Goal: Task Accomplishment & Management: Complete application form

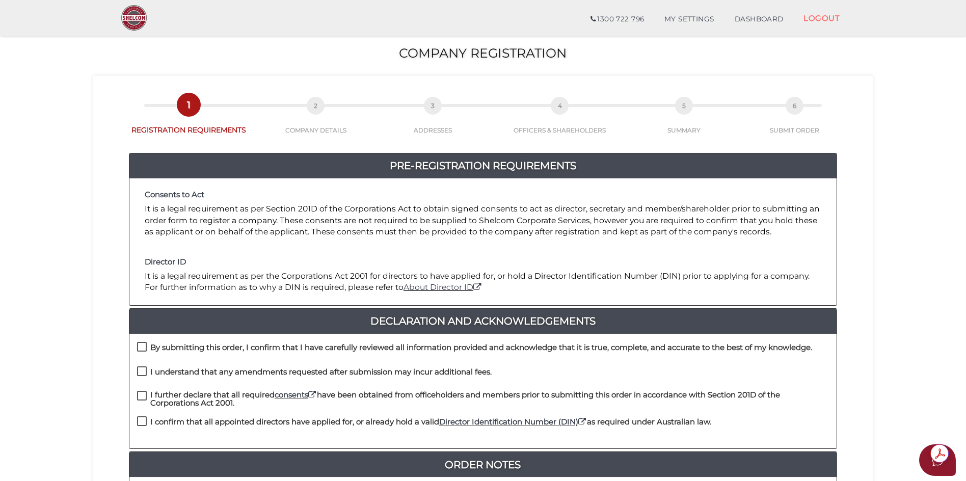
scroll to position [102, 0]
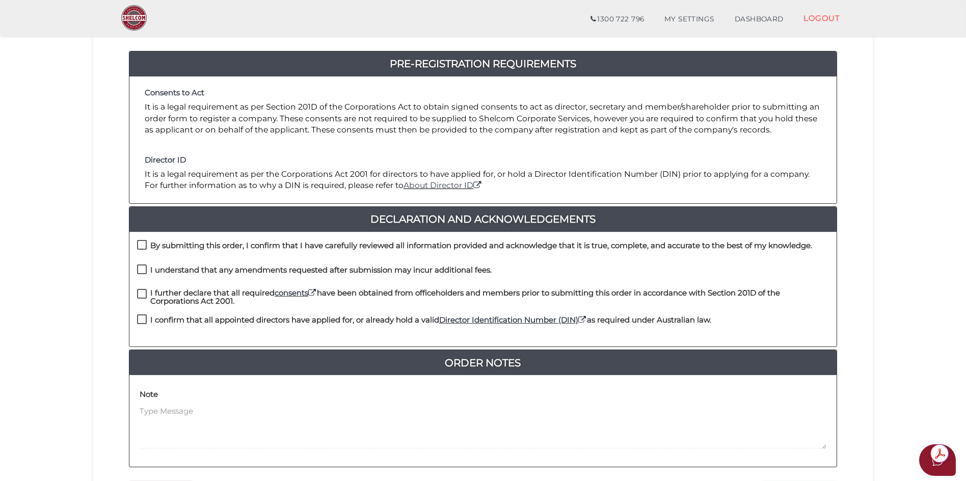
click at [142, 244] on label "By submitting this order, I confirm that I have carefully reviewed all informat…" at bounding box center [474, 248] width 675 height 13
checkbox input "true"
click at [144, 269] on label "I understand that any amendments requested after submission may incur additiona…" at bounding box center [314, 272] width 355 height 13
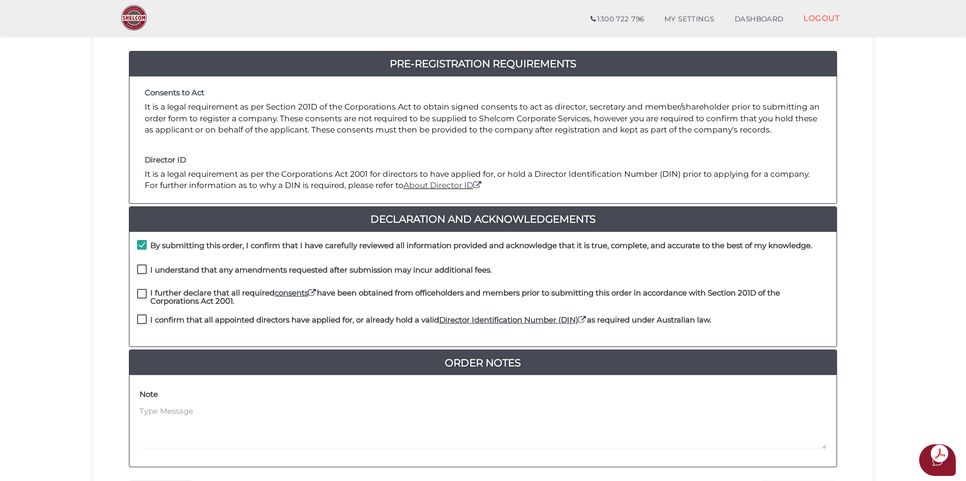
checkbox input "true"
click at [141, 292] on label "I further declare that all required consents have been obtained from officehold…" at bounding box center [483, 295] width 692 height 13
checkbox input "true"
click at [145, 316] on label "I confirm that all appointed directors have applied for, or already hold a vali…" at bounding box center [424, 322] width 574 height 13
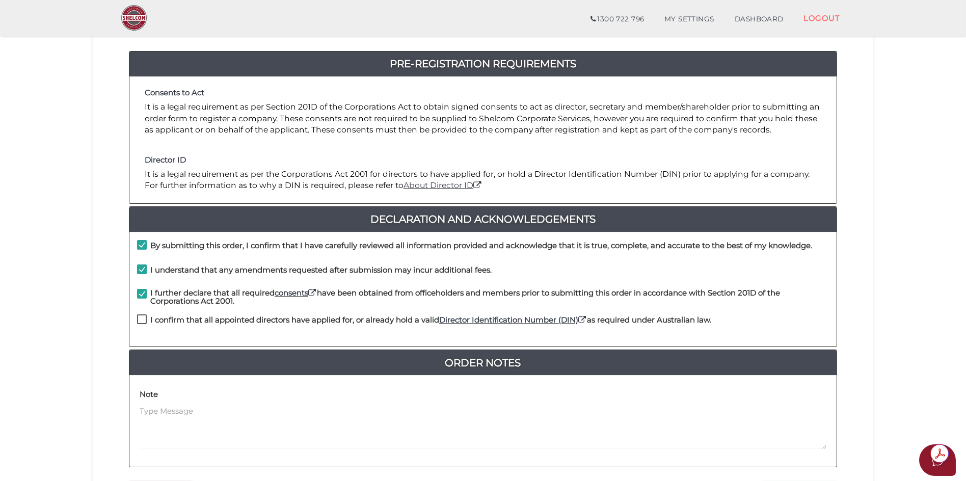
checkbox input "true"
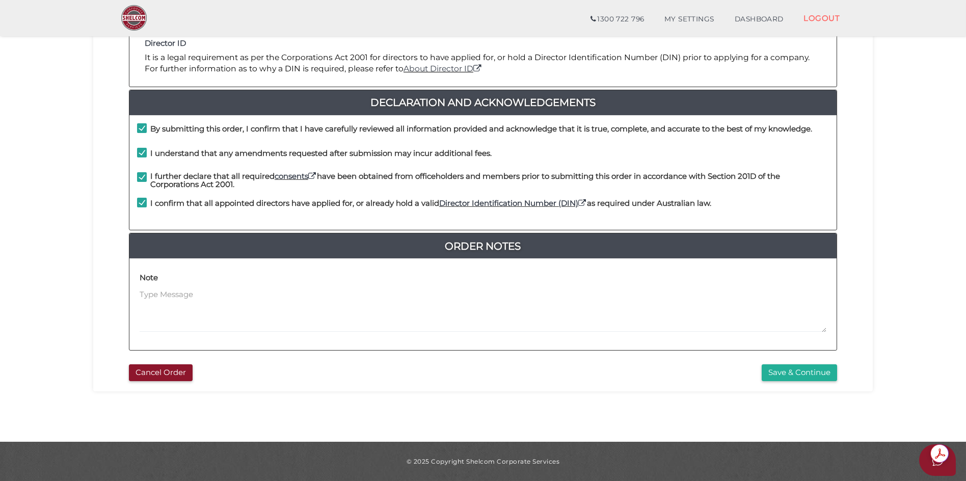
drag, startPoint x: 792, startPoint y: 374, endPoint x: 710, endPoint y: 349, distance: 86.4
click at [792, 374] on button "Save & Continue" at bounding box center [799, 372] width 75 height 17
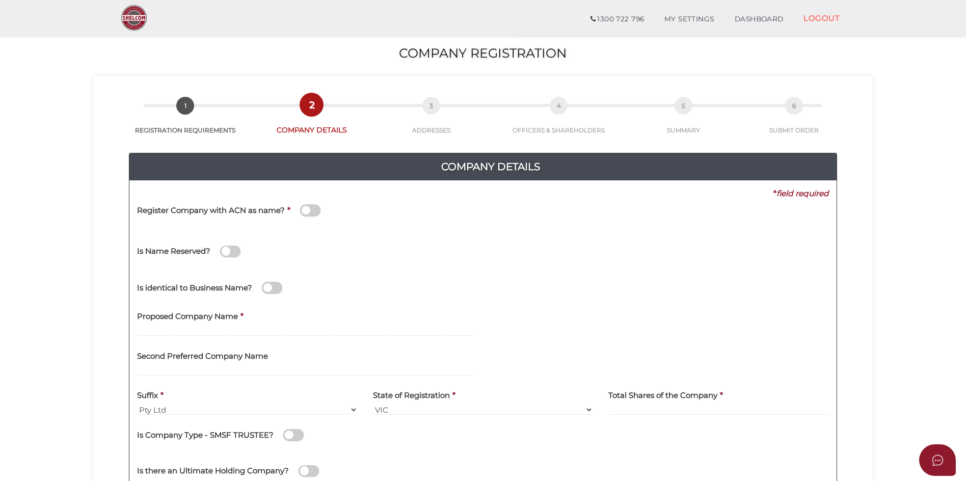
scroll to position [102, 0]
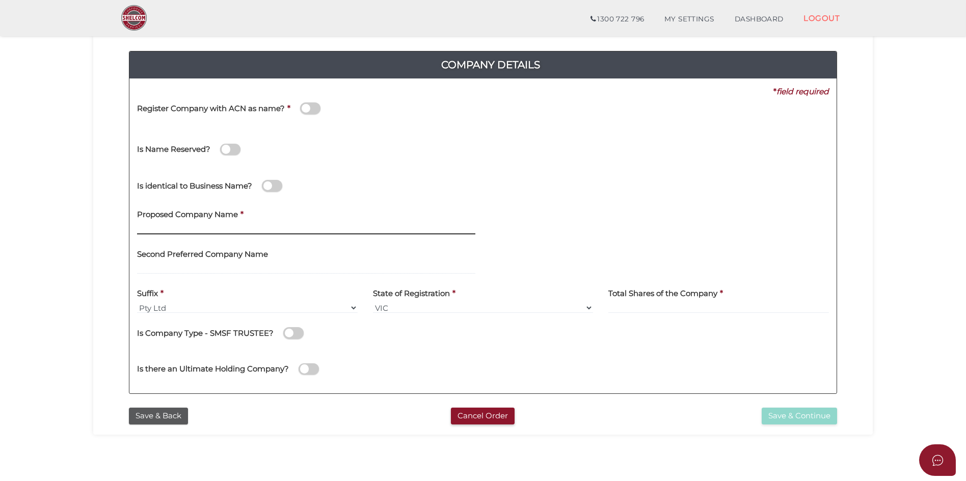
click at [229, 228] on input "text" at bounding box center [306, 228] width 338 height 11
type input "The House of XYZ"
click at [666, 308] on input at bounding box center [719, 307] width 221 height 11
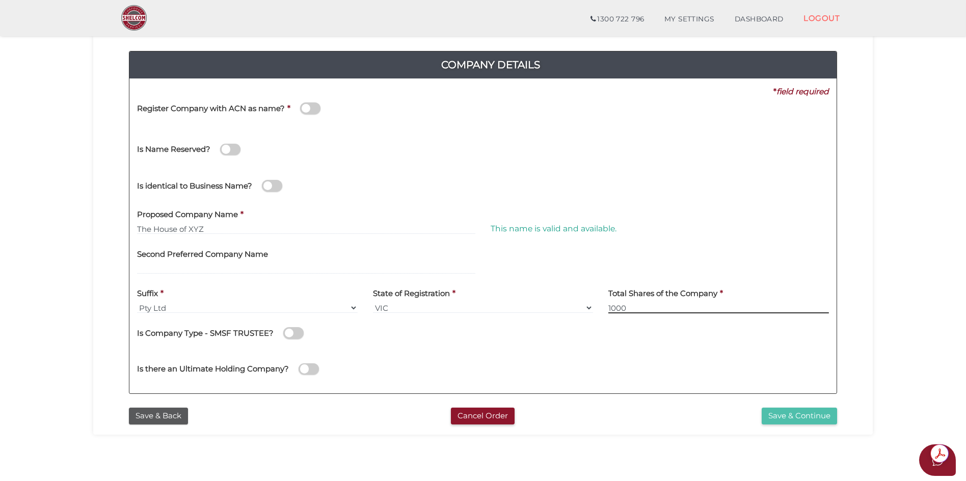
type input "1000"
click at [820, 419] on button "Save & Continue" at bounding box center [799, 416] width 75 height 17
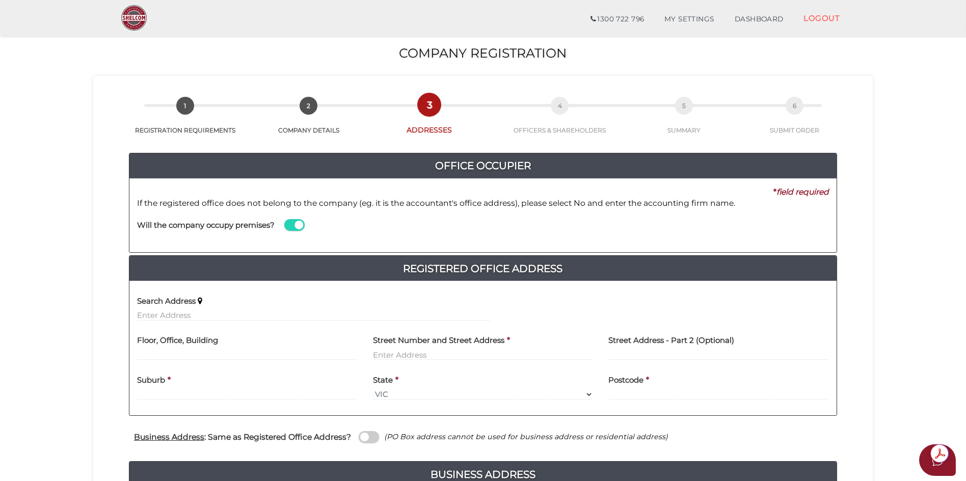
scroll to position [102, 0]
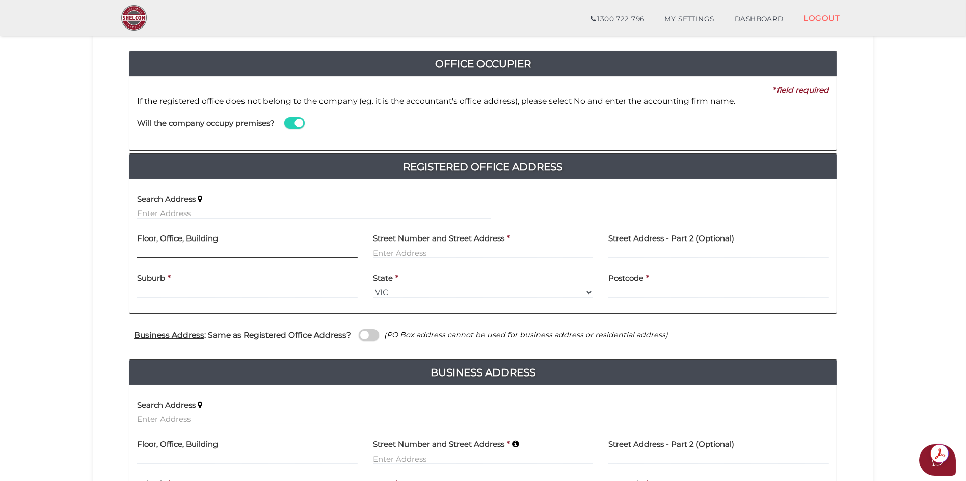
click at [232, 252] on input "text" at bounding box center [247, 252] width 221 height 11
type input "Level 1"
click at [448, 254] on input "text" at bounding box center [483, 252] width 221 height 11
click at [434, 251] on input "68 SILVERDALEROAD" at bounding box center [483, 252] width 221 height 11
type input "[STREET_ADDRESS]"
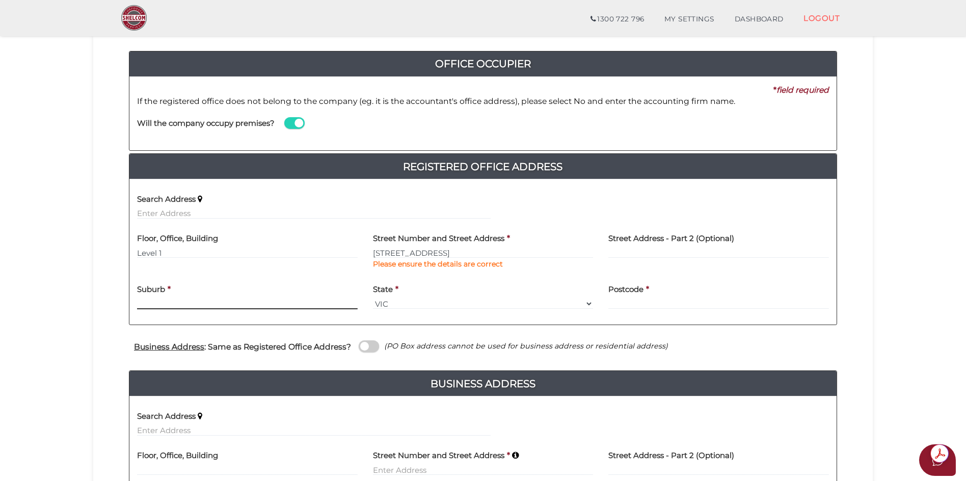
click at [268, 290] on div "Suburb *" at bounding box center [247, 294] width 221 height 32
type input "EAGLEMONT"
click at [634, 306] on input "text" at bounding box center [719, 303] width 221 height 11
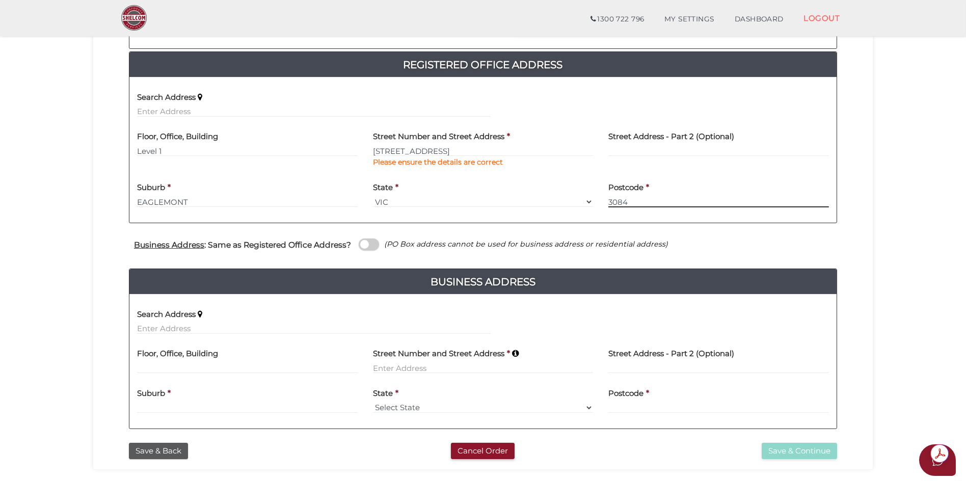
type input "3084"
